Goal: Find specific page/section: Find specific page/section

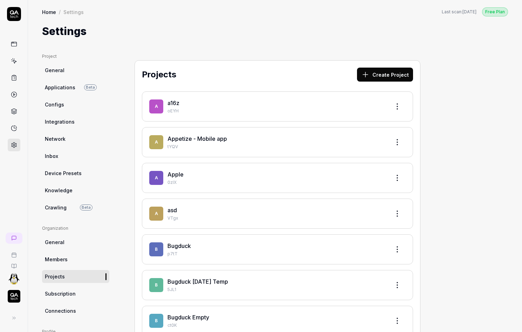
click at [15, 300] on img "button" at bounding box center [14, 296] width 13 height 13
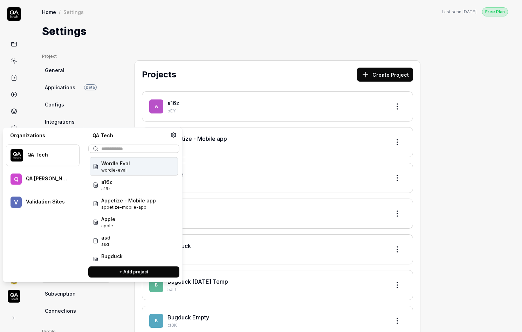
click at [108, 112] on ul "Project General Applications Beta Configs Integrations Network Inbox Device Pre…" at bounding box center [75, 133] width 67 height 161
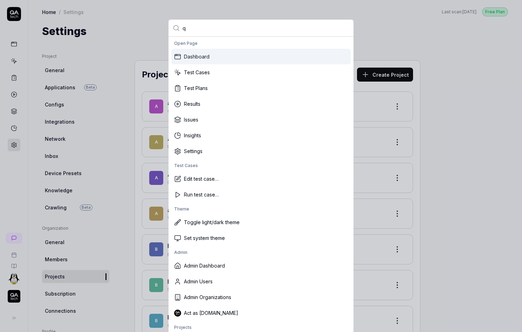
type input "qa"
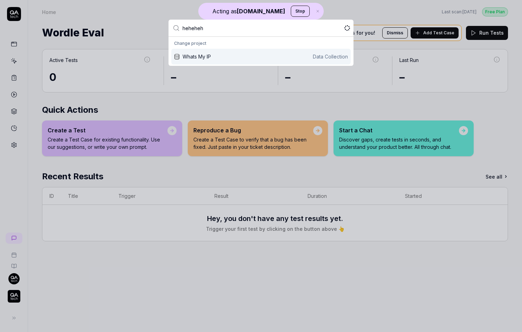
type input "hehehehe"
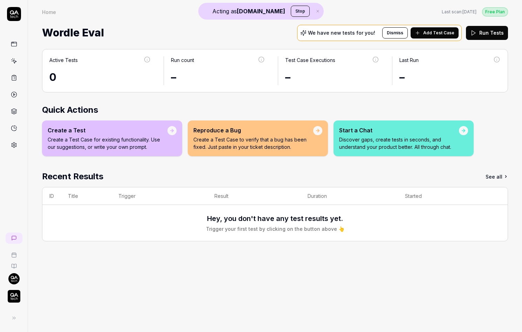
click at [15, 293] on img "button" at bounding box center [14, 296] width 13 height 13
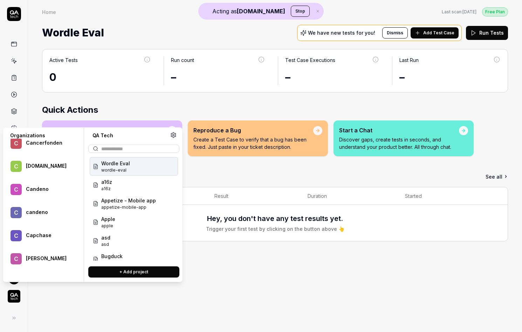
scroll to position [24558, 0]
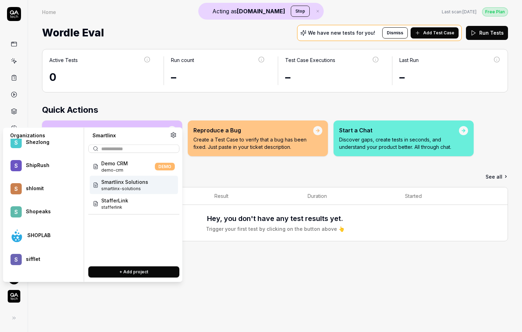
click at [154, 188] on div "Smartlinx Solutions smartlinx-solutions" at bounding box center [134, 185] width 88 height 19
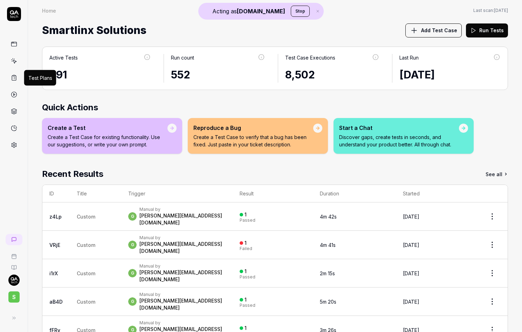
click at [15, 82] on link at bounding box center [14, 77] width 13 height 13
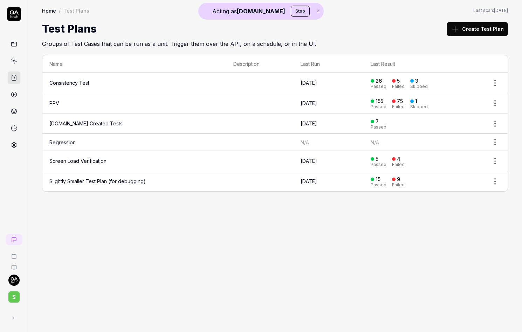
click at [56, 98] on td "PPV" at bounding box center [134, 103] width 184 height 20
click at [55, 101] on link "PPV" at bounding box center [54, 103] width 10 height 6
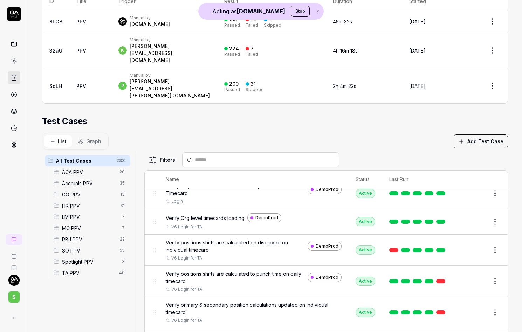
click at [87, 169] on span "ACA PPV" at bounding box center [88, 172] width 53 height 7
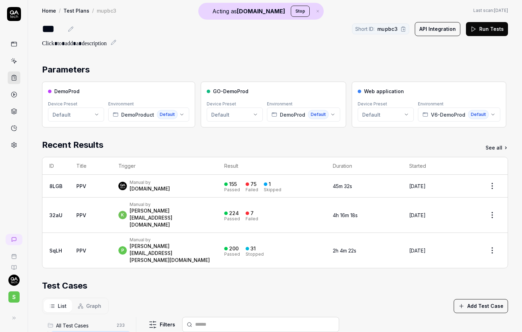
click at [91, 111] on html "Acting as QA.tech Stop S Home / Test Plans / mupbc3 Home / Test Plans / mupbc3 …" at bounding box center [261, 166] width 522 height 332
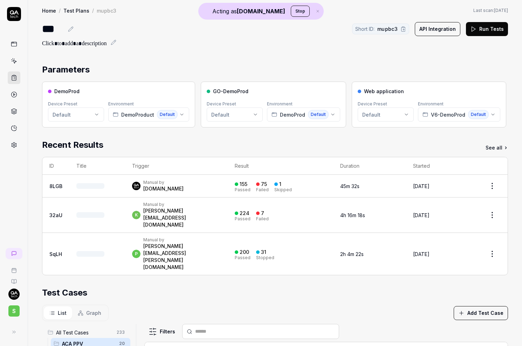
click at [150, 61] on div "Parameters DemoProd Device Preset Default Environment DemoProduct Default GO-De…" at bounding box center [275, 300] width 494 height 488
click at [142, 109] on button "DemoProduct Default" at bounding box center [148, 115] width 81 height 14
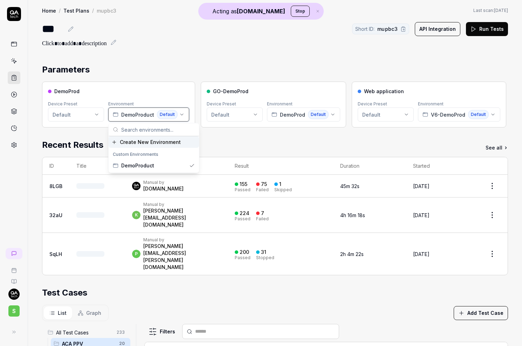
click at [142, 111] on span "DemoProduct" at bounding box center [137, 114] width 33 height 7
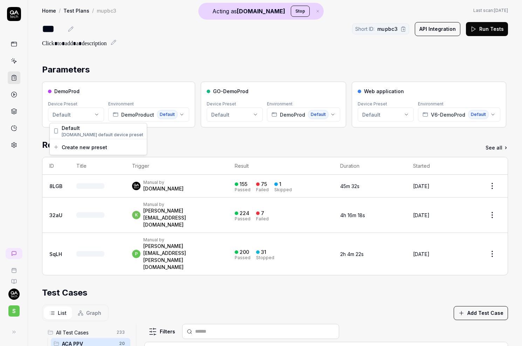
click at [90, 112] on html "Acting as QA.tech Stop S Home / Test Plans / mupbc3 Home / Test Plans / mupbc3 …" at bounding box center [261, 173] width 522 height 346
click at [214, 93] on span "GO-DemoProd" at bounding box center [230, 91] width 35 height 7
drag, startPoint x: 214, startPoint y: 93, endPoint x: 235, endPoint y: 93, distance: 21.0
click at [234, 93] on span "GO-DemoProd" at bounding box center [230, 91] width 35 height 7
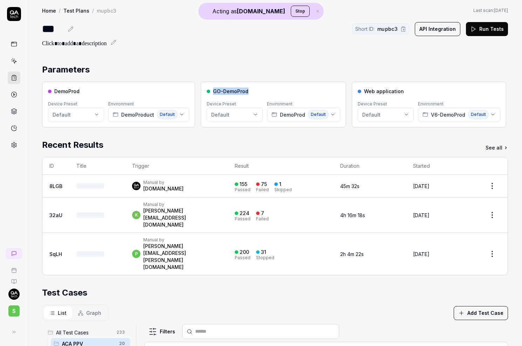
click at [235, 93] on span "GO-DemoProd" at bounding box center [230, 91] width 35 height 7
drag, startPoint x: 235, startPoint y: 93, endPoint x: 214, endPoint y: 93, distance: 21.0
click at [214, 93] on span "GO-DemoProd" at bounding box center [230, 91] width 35 height 7
drag, startPoint x: 214, startPoint y: 93, endPoint x: 358, endPoint y: 90, distance: 144.4
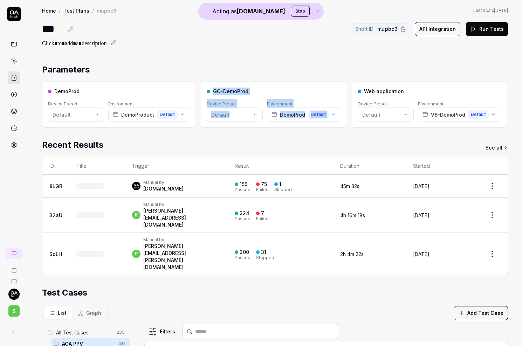
click at [358, 89] on div "DemoProd Device Preset Default Environment DemoProduct Default GO-DemoProd Devi…" at bounding box center [275, 105] width 466 height 46
click at [358, 90] on div at bounding box center [360, 92] width 4 height 4
click at [242, 112] on html "Acting as QA.tech Stop S Home / Test Plans / mupbc3 Home / Test Plans / mupbc3 …" at bounding box center [261, 173] width 522 height 346
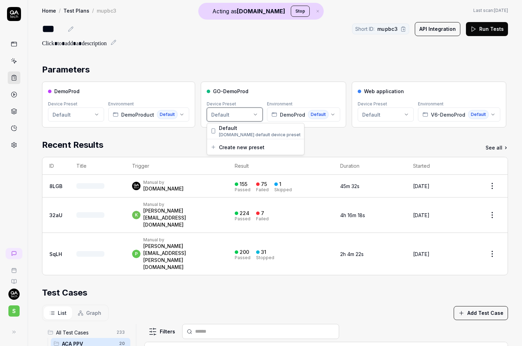
click at [242, 112] on html "Acting as QA.tech Stop S Home / Test Plans / mupbc3 Home / Test Plans / mupbc3 …" at bounding box center [261, 173] width 522 height 346
click at [282, 115] on span "DemoProd" at bounding box center [292, 114] width 25 height 7
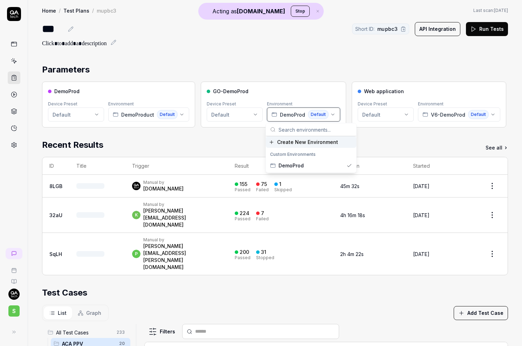
click at [282, 115] on span "DemoProd" at bounding box center [292, 114] width 25 height 7
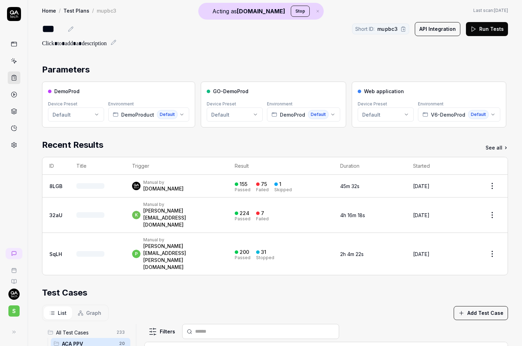
click at [240, 117] on html "Acting as QA.tech Stop S Home / Test Plans / mupbc3 Home / Test Plans / mupbc3 …" at bounding box center [261, 173] width 522 height 346
click at [155, 111] on div "DemoProduct Default" at bounding box center [145, 114] width 65 height 9
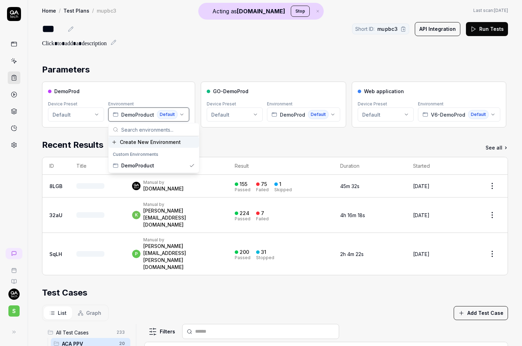
click at [155, 111] on div "DemoProduct Default" at bounding box center [145, 114] width 65 height 9
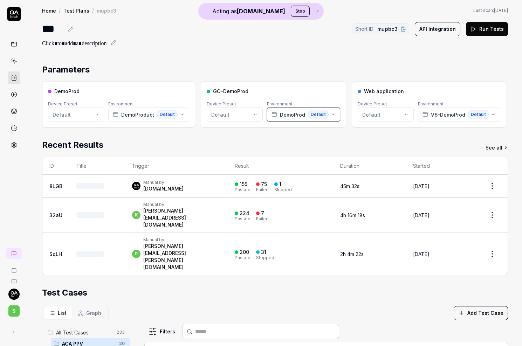
click at [280, 117] on span "DemoProd" at bounding box center [292, 114] width 25 height 7
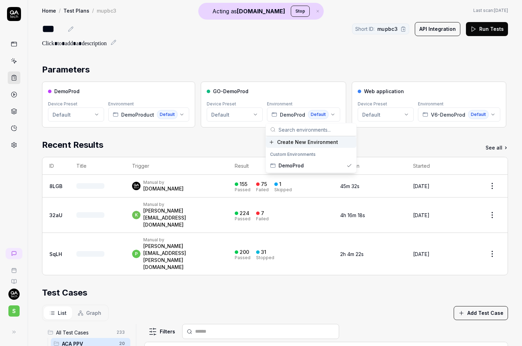
click at [301, 140] on span "Create New Environment" at bounding box center [307, 141] width 61 height 7
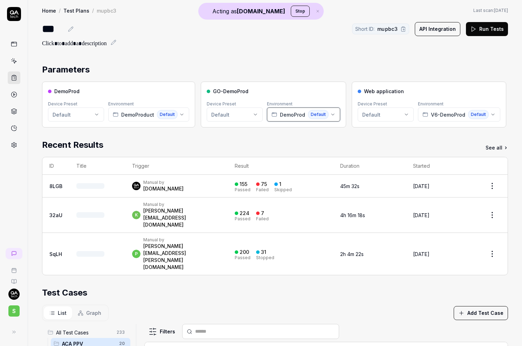
click at [291, 115] on span "DemoProd" at bounding box center [292, 114] width 25 height 7
click at [204, 287] on div "Test Cases" at bounding box center [275, 293] width 466 height 13
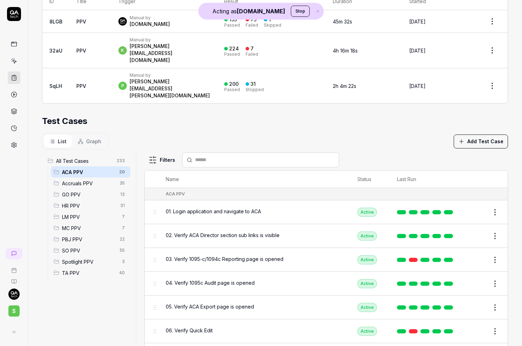
scroll to position [320, 0]
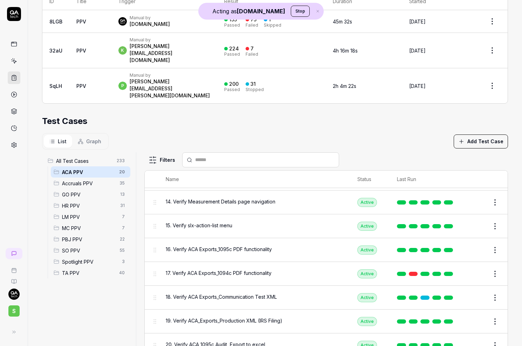
click at [107, 157] on span "All Test Cases" at bounding box center [84, 160] width 56 height 7
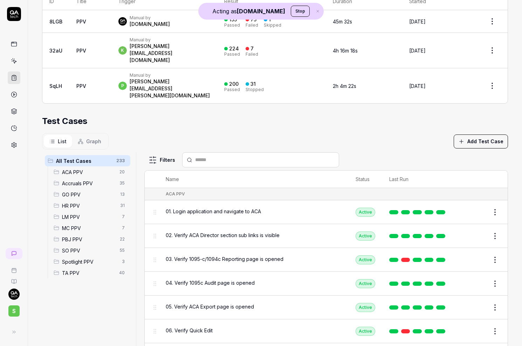
click at [82, 169] on span "ACA PPV" at bounding box center [88, 172] width 53 height 7
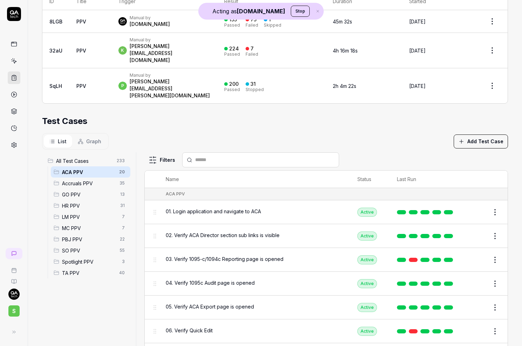
click at [80, 180] on span "Accruals PPV" at bounding box center [88, 183] width 53 height 7
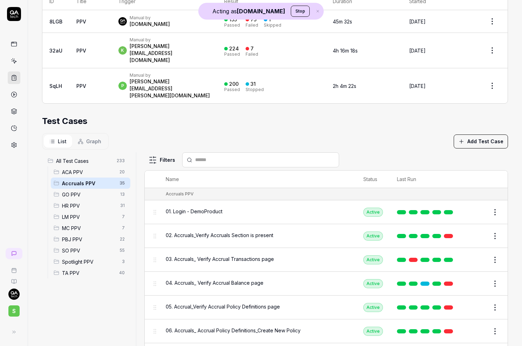
click at [80, 200] on div "HR PPV 31" at bounding box center [91, 205] width 80 height 11
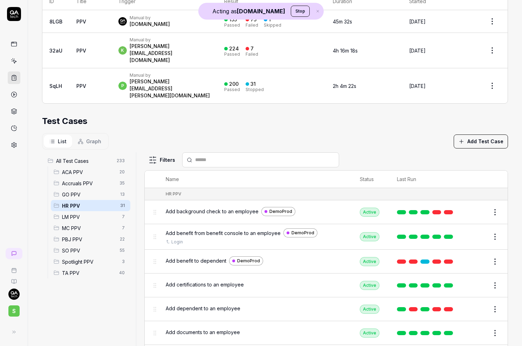
click at [80, 213] on span "LM PPV" at bounding box center [90, 216] width 56 height 7
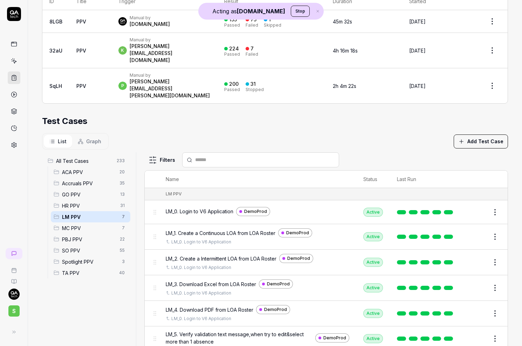
click at [80, 234] on div "PBJ PPV 22" at bounding box center [91, 239] width 80 height 11
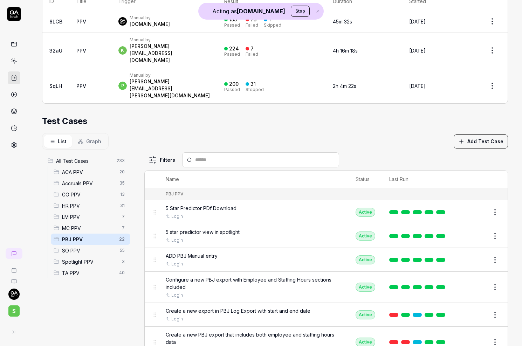
click at [80, 256] on div "Spotlight PPV 3" at bounding box center [91, 261] width 80 height 11
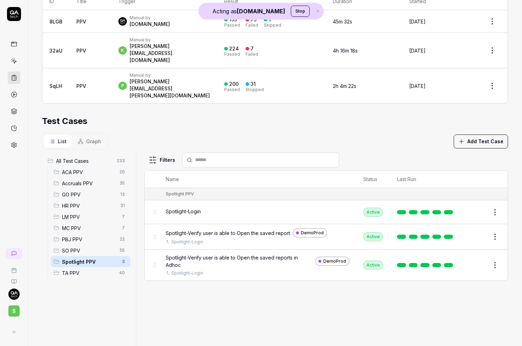
click at [81, 267] on div "TA PPV 40" at bounding box center [91, 272] width 80 height 11
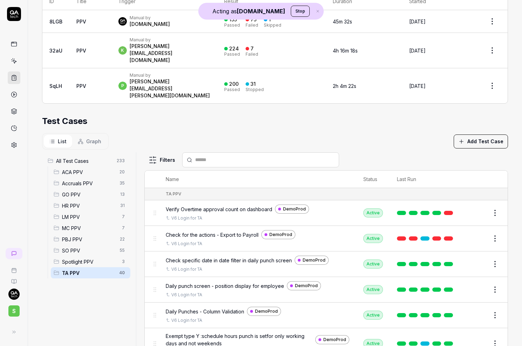
click at [82, 256] on div "Spotlight PPV 3" at bounding box center [91, 261] width 80 height 11
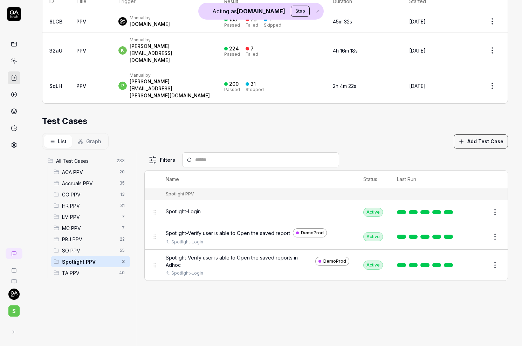
click at [89, 155] on div "All Test Cases 233" at bounding box center [87, 160] width 85 height 11
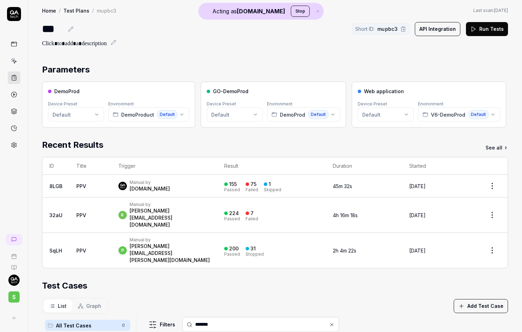
type input "********"
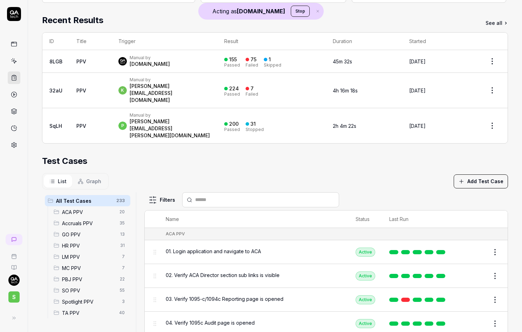
scroll to position [117, 0]
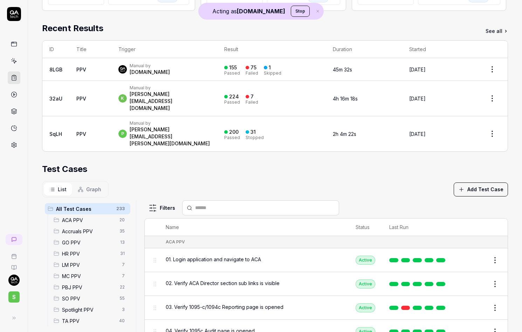
click at [163, 163] on div "Test Cases" at bounding box center [275, 169] width 466 height 13
